Goal: Task Accomplishment & Management: Manage account settings

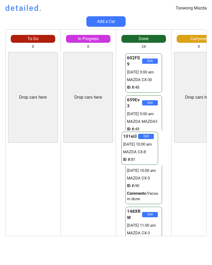
scroll to position [0, 5]
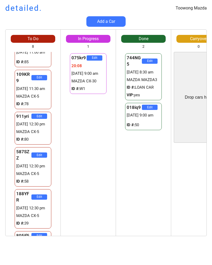
click at [42, 36] on div "To Do" at bounding box center [33, 39] width 45 height 6
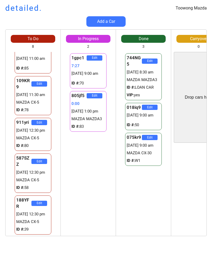
scroll to position [132, 0]
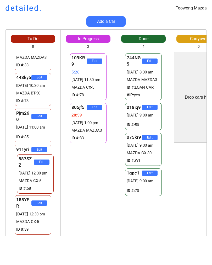
scroll to position [99, 0]
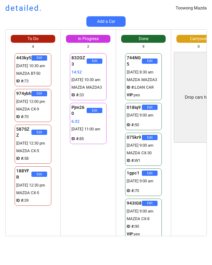
click at [202, 256] on div "Toowong Mazda detailed. Add a Car To Do 4 Drop cars here 443ky5 Edit 08/10 10:3…" at bounding box center [106, 132] width 212 height 265
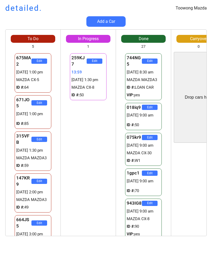
click at [181, 84] on div "Drop cars here" at bounding box center [199, 97] width 50 height 91
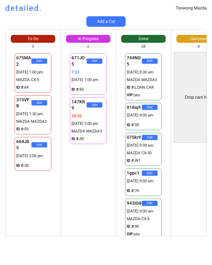
click at [209, 243] on div "Toowong Mazda detailed. Add a Car To Do 3 675MA2 Edit [DATE] 1:00 pm MAZDA CX-5…" at bounding box center [106, 132] width 212 height 265
